Goal: Find specific page/section: Find specific page/section

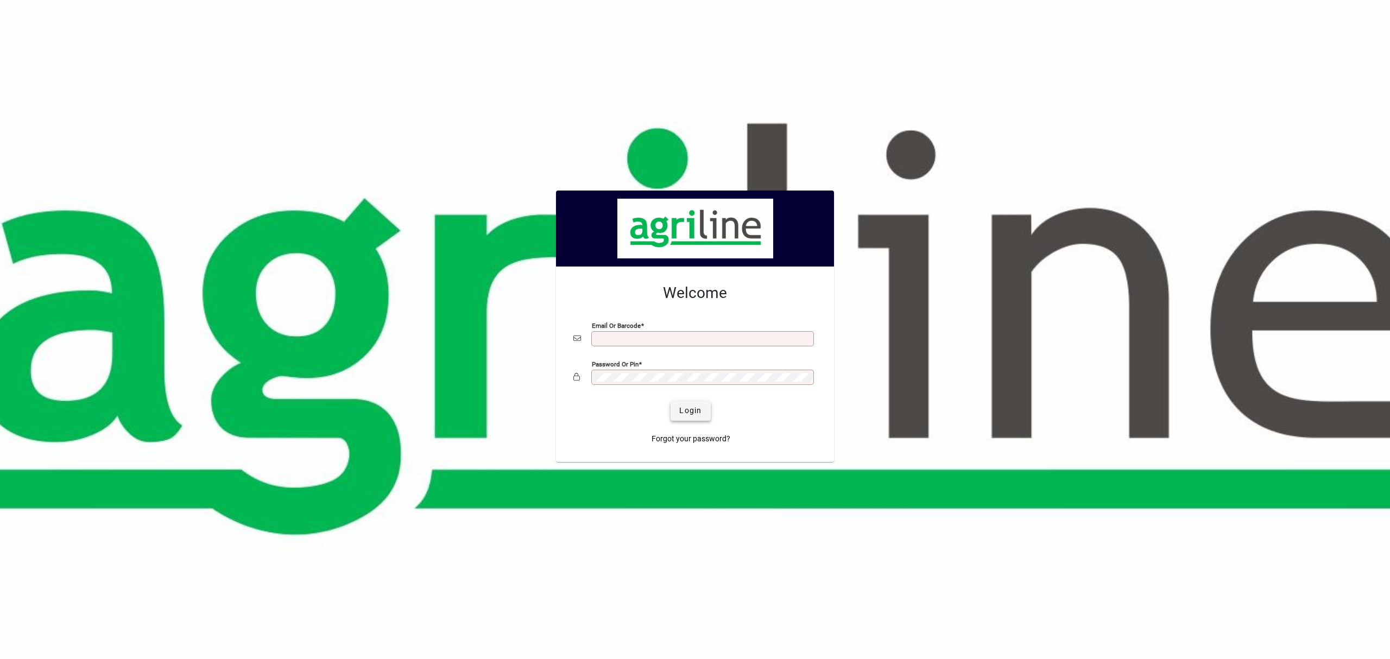
type input "**********"
click at [689, 407] on span "Login" at bounding box center [690, 410] width 22 height 11
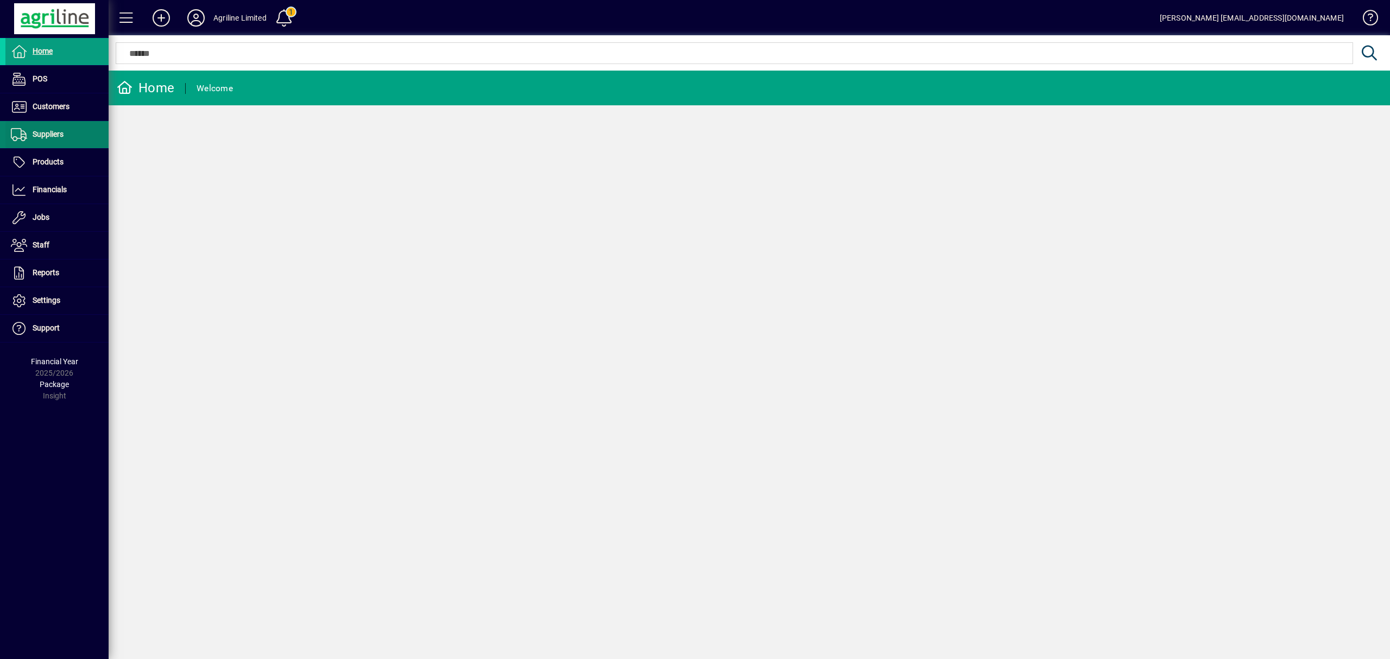
click at [50, 138] on span "Suppliers" at bounding box center [48, 134] width 31 height 9
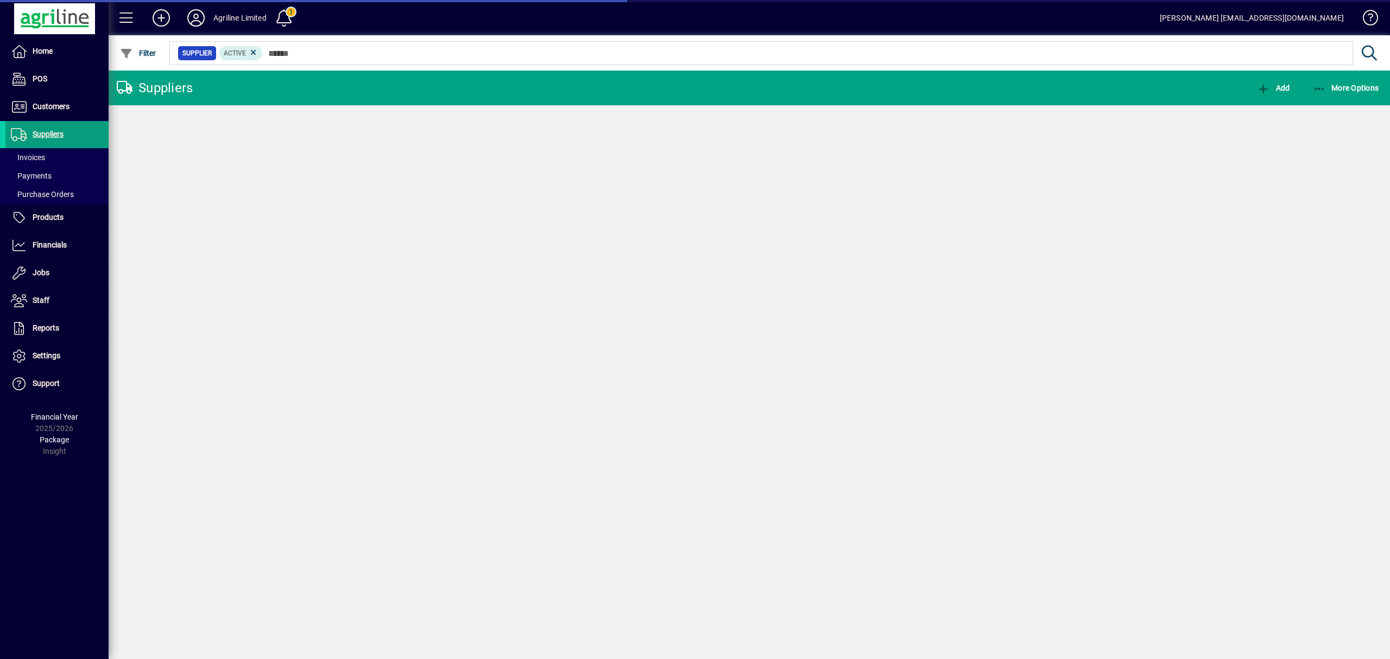
click at [36, 191] on span "Purchase Orders" at bounding box center [42, 194] width 63 height 9
